Goal: Task Accomplishment & Management: Complete application form

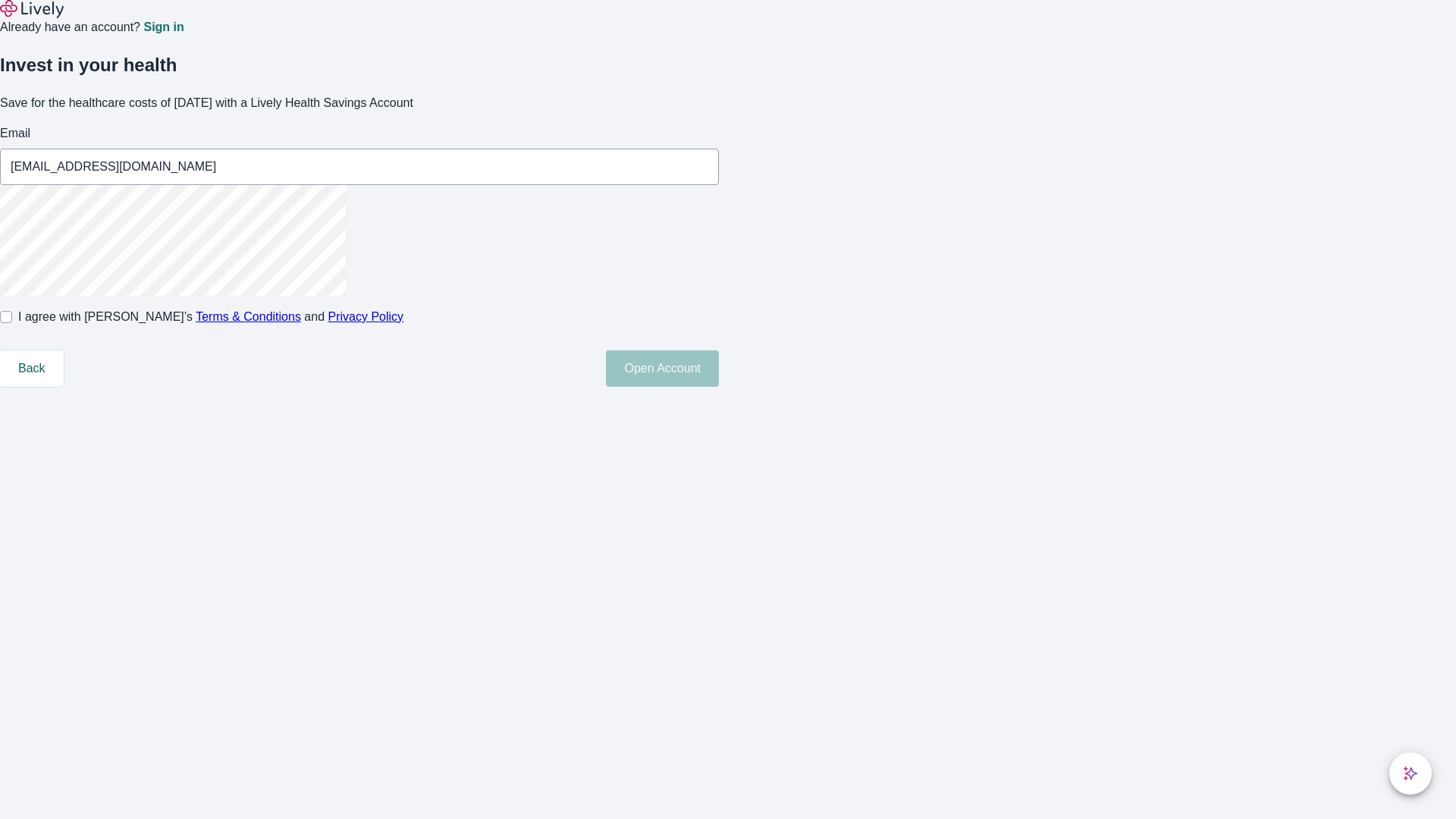
click at [12, 323] on input "I agree with Lively’s Terms & Conditions and Privacy Policy" at bounding box center [6, 316] width 12 height 12
checkbox input "true"
click at [719, 386] on button "Open Account" at bounding box center [662, 369] width 113 height 37
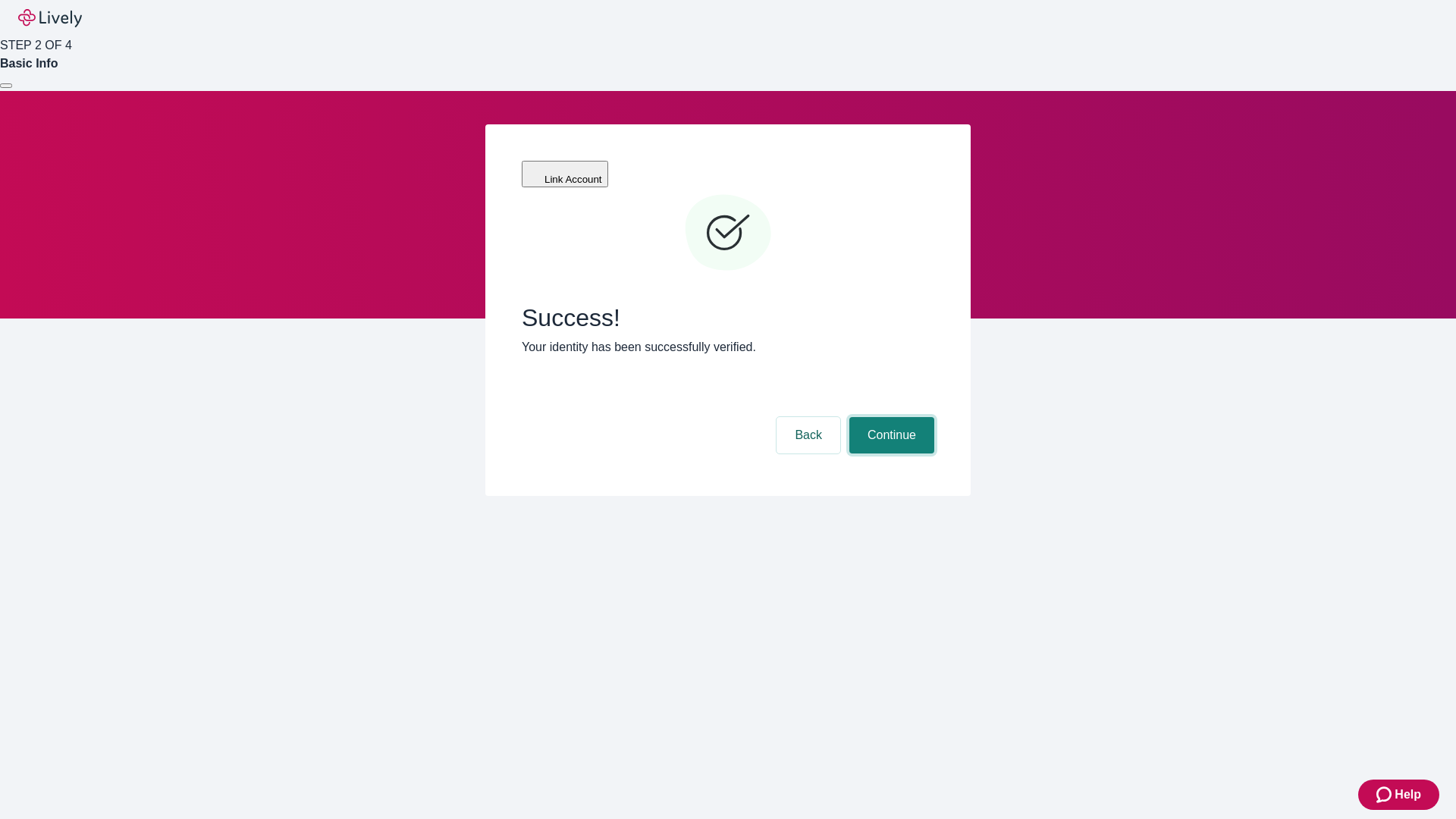
click at [890, 417] on button "Continue" at bounding box center [891, 436] width 85 height 37
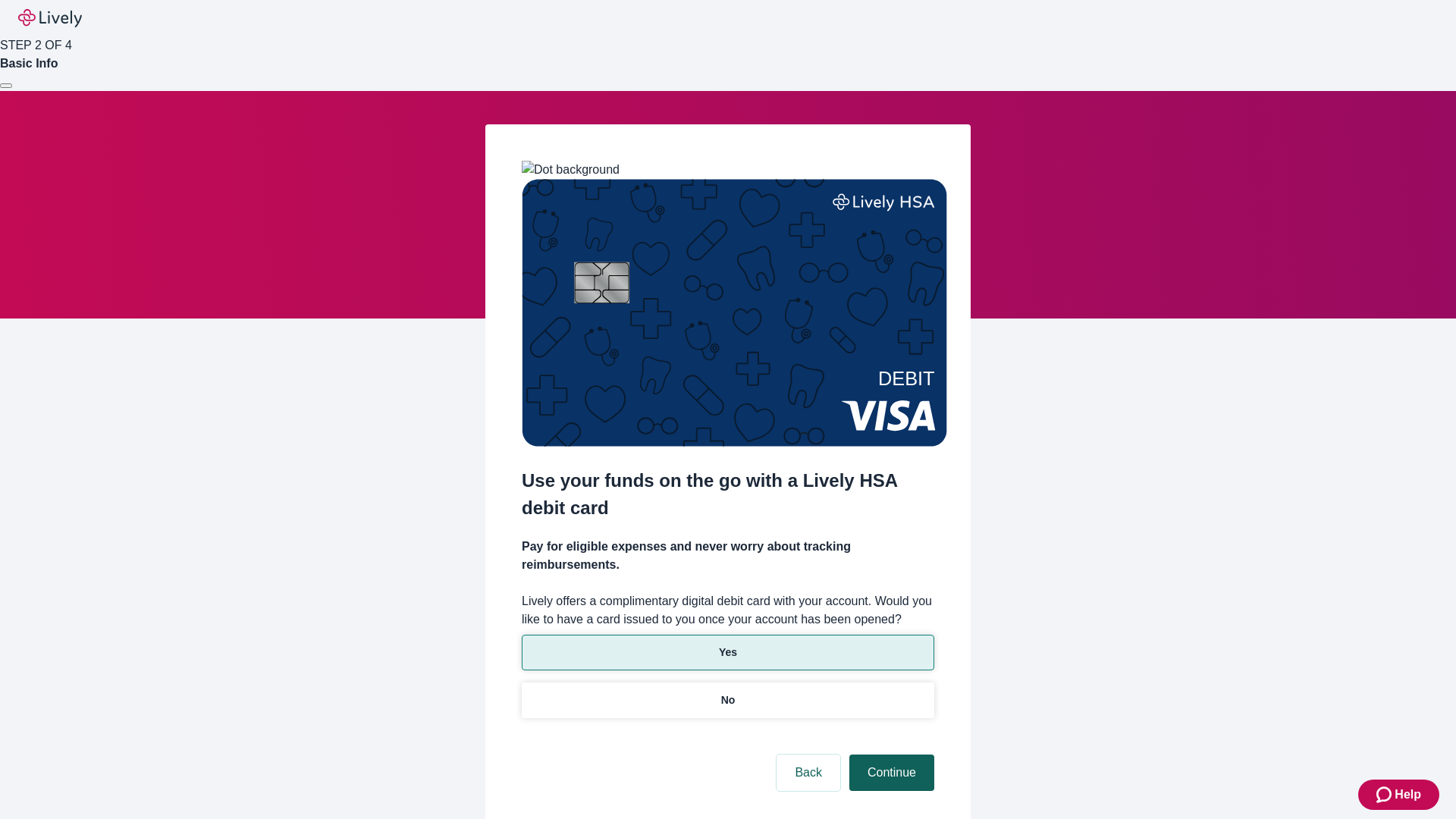
click at [728, 645] on p "Yes" at bounding box center [728, 653] width 18 height 16
click at [890, 755] on button "Continue" at bounding box center [891, 773] width 85 height 37
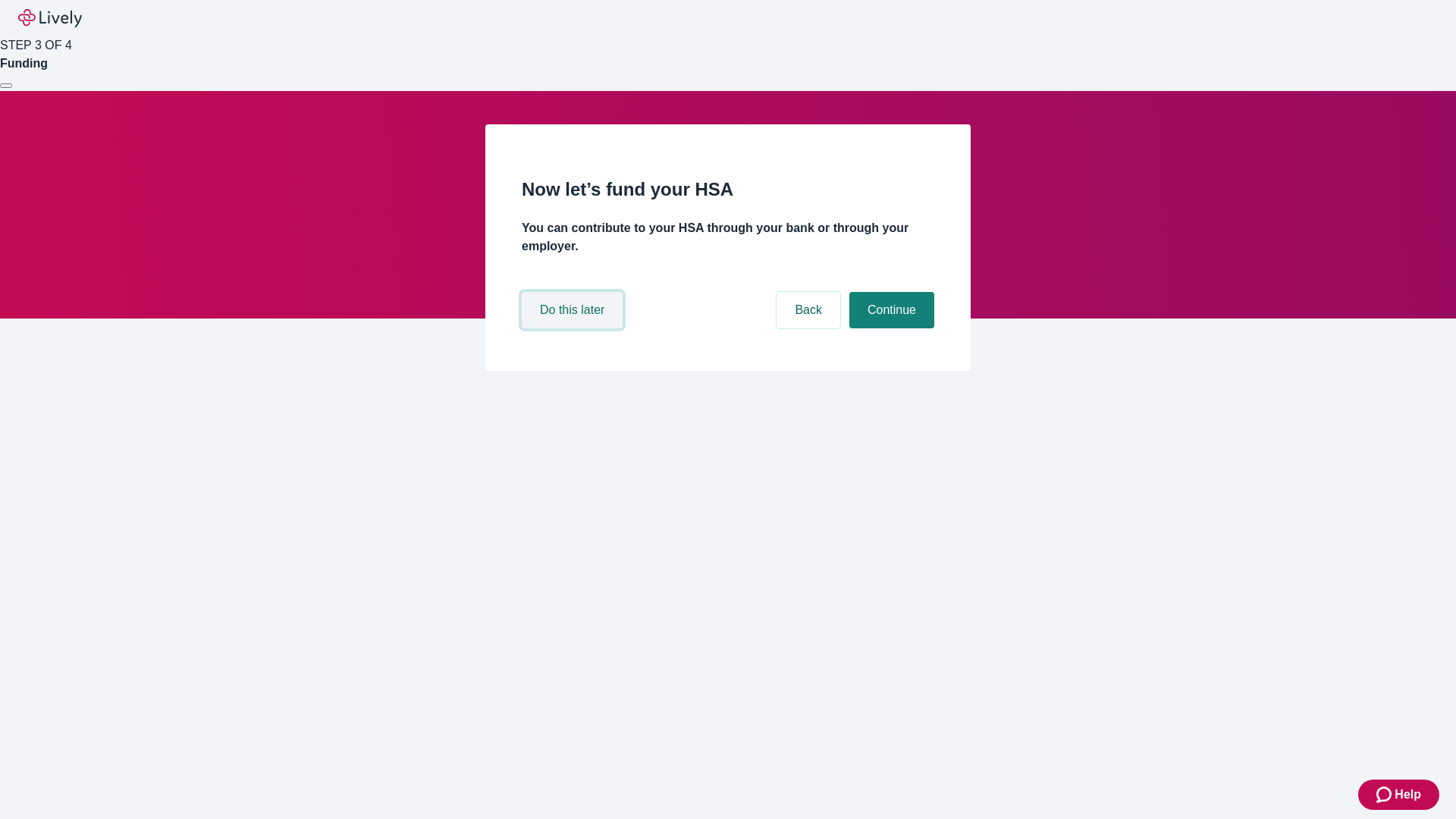
click at [574, 328] on button "Do this later" at bounding box center [572, 310] width 101 height 37
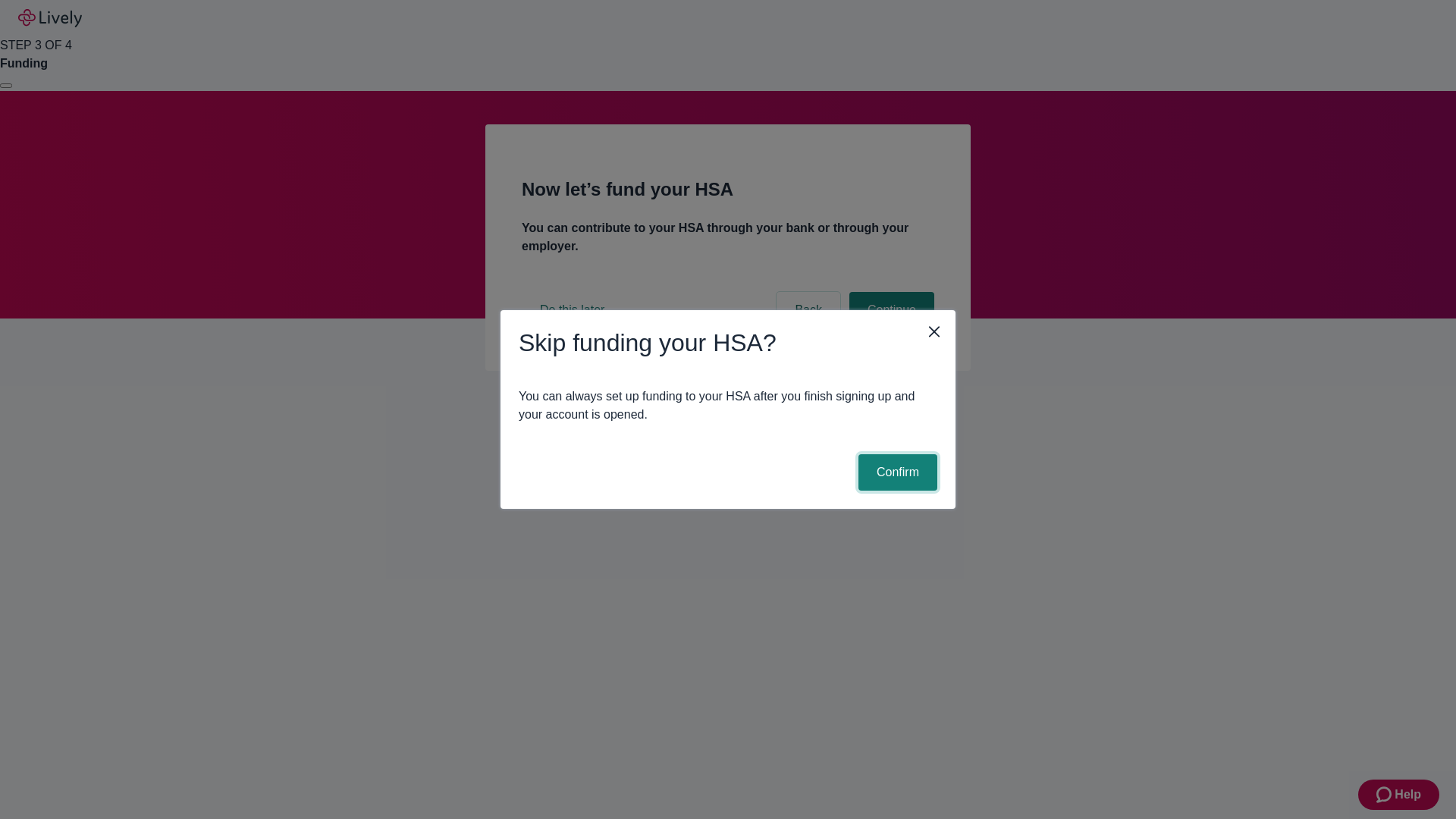
click at [895, 472] on button "Confirm" at bounding box center [898, 472] width 79 height 37
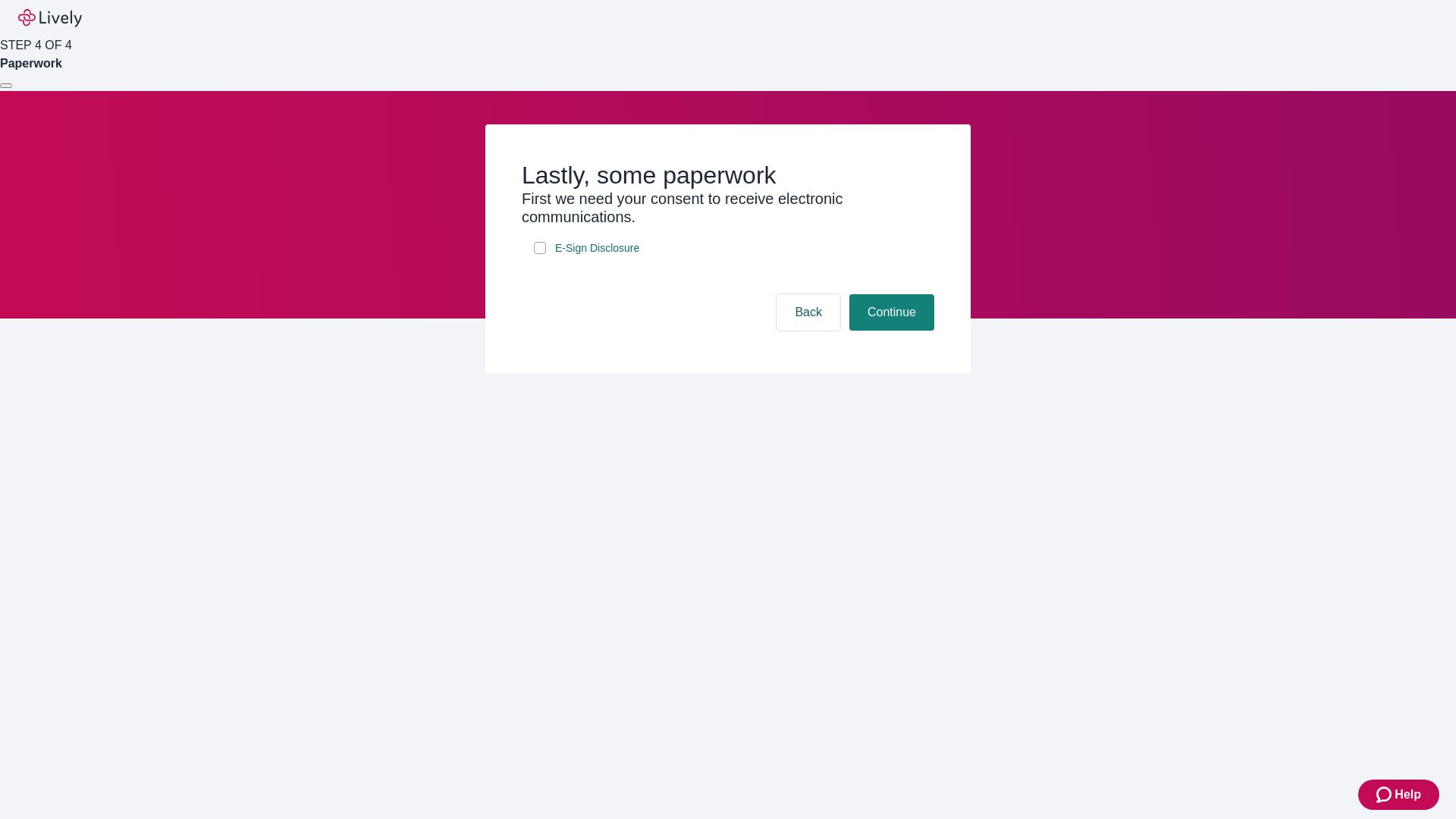
click at [540, 254] on input "E-Sign Disclosure" at bounding box center [539, 247] width 12 height 12
checkbox input "true"
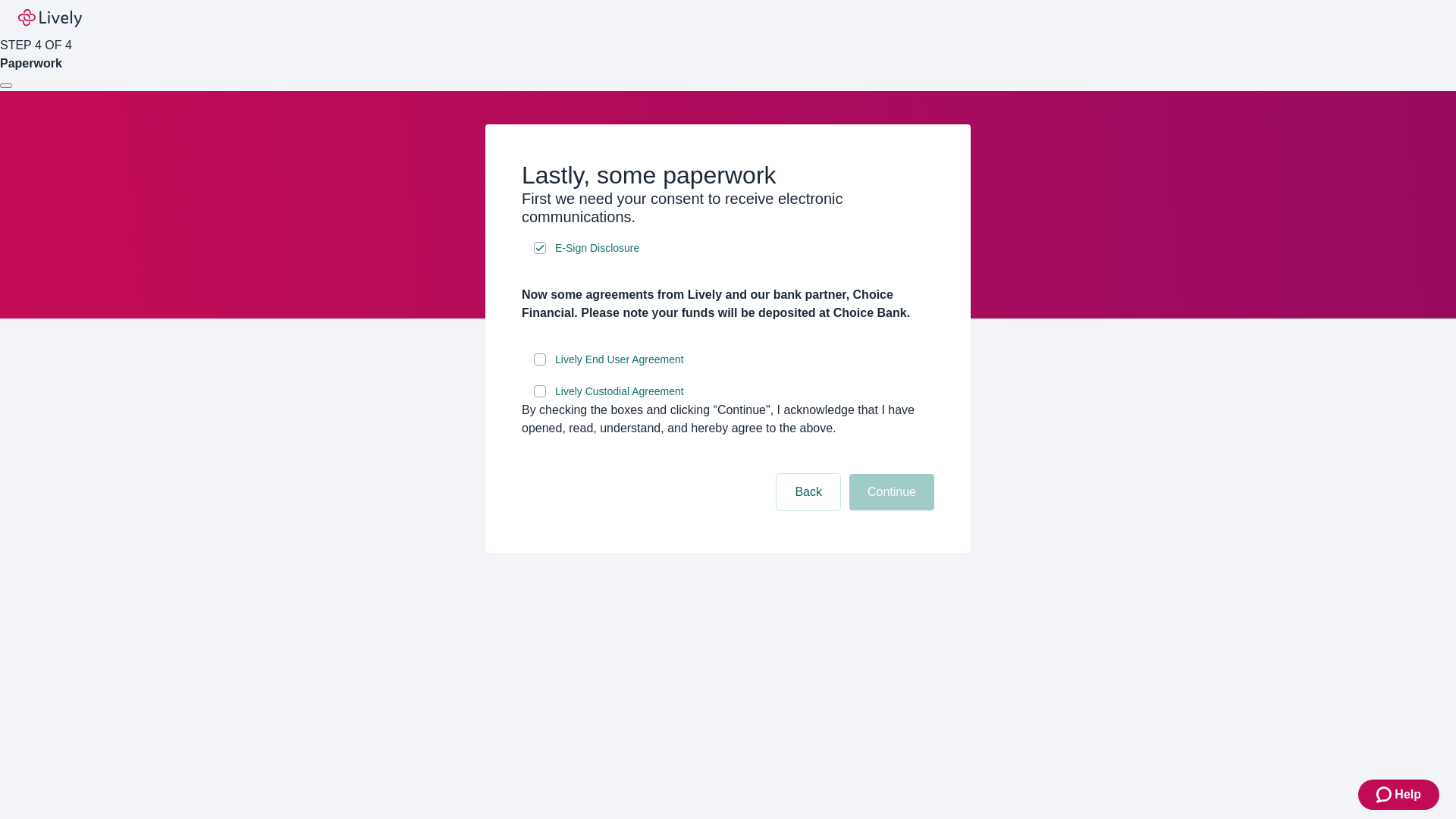
click at [540, 366] on input "Lively End User Agreement" at bounding box center [539, 359] width 12 height 12
checkbox input "true"
click at [540, 398] on input "Lively Custodial Agreement" at bounding box center [539, 391] width 12 height 12
checkbox input "true"
click at [890, 510] on button "Continue" at bounding box center [891, 492] width 85 height 37
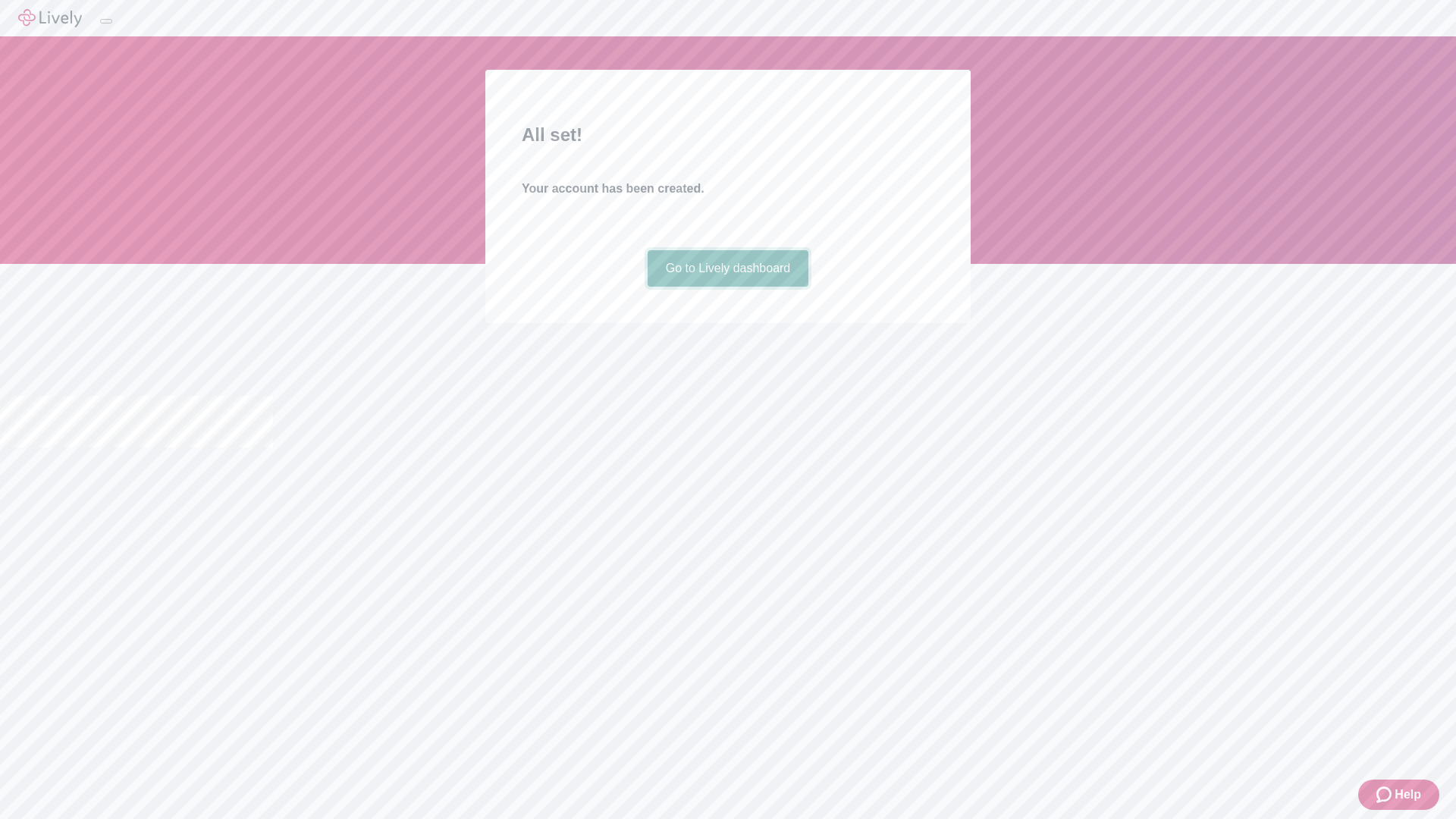
click at [728, 287] on link "Go to Lively dashboard" at bounding box center [728, 269] width 161 height 37
